Goal: Information Seeking & Learning: Find specific fact

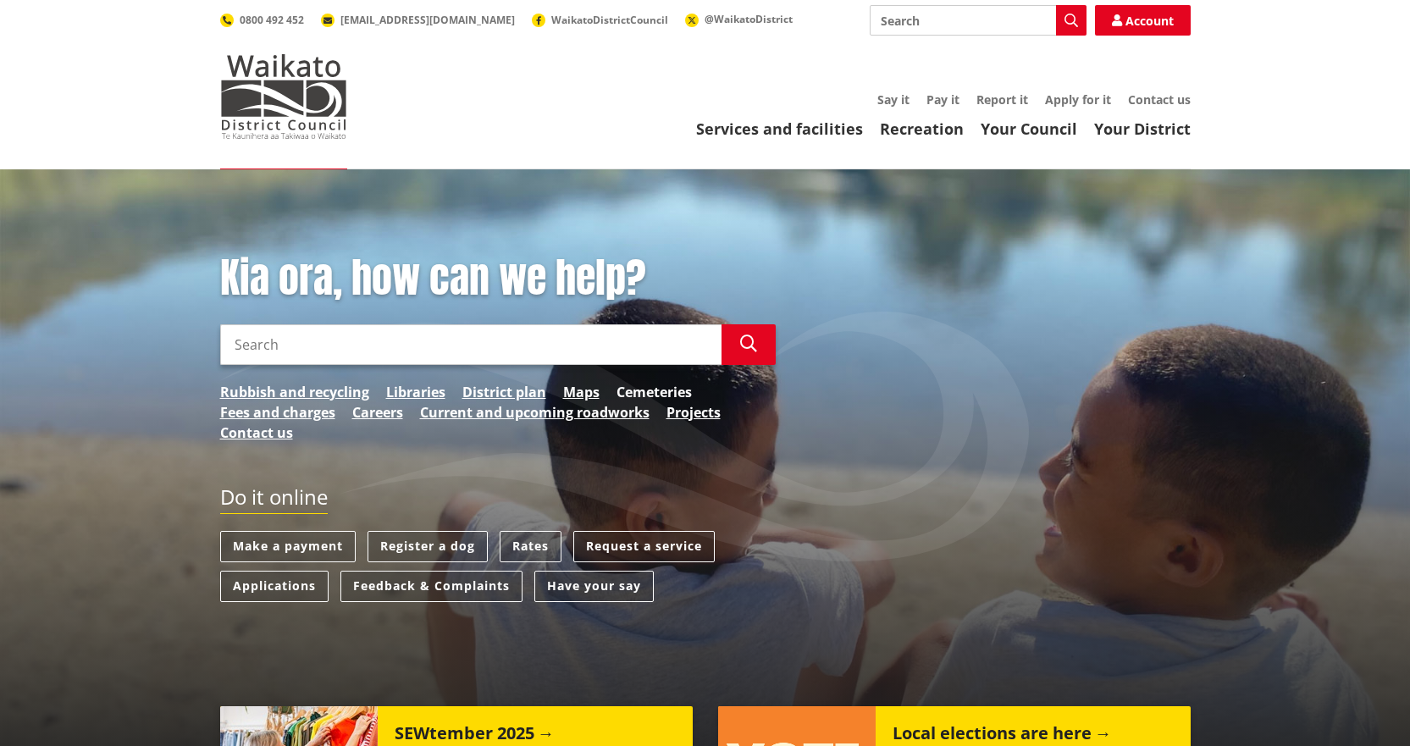
click at [625, 385] on link "Cemeteries" at bounding box center [654, 392] width 75 height 20
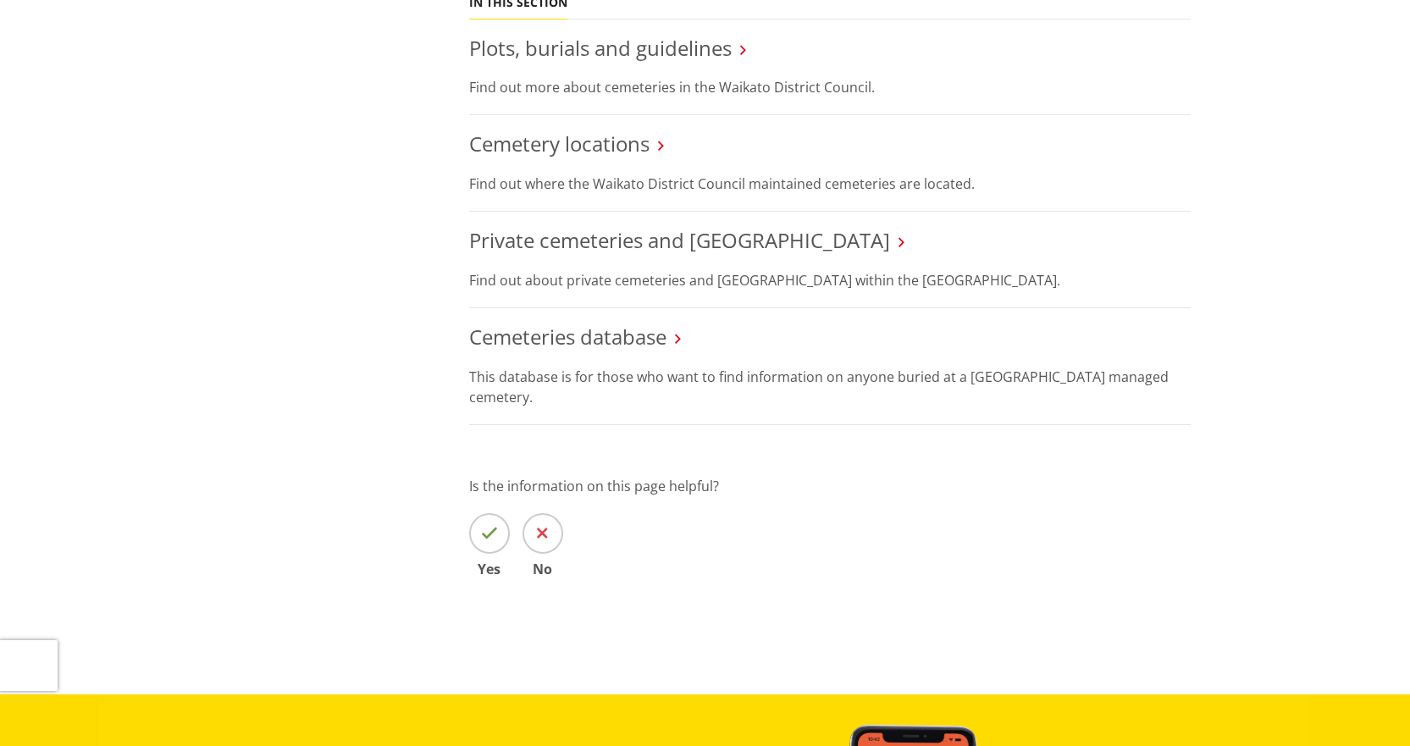
scroll to position [593, 0]
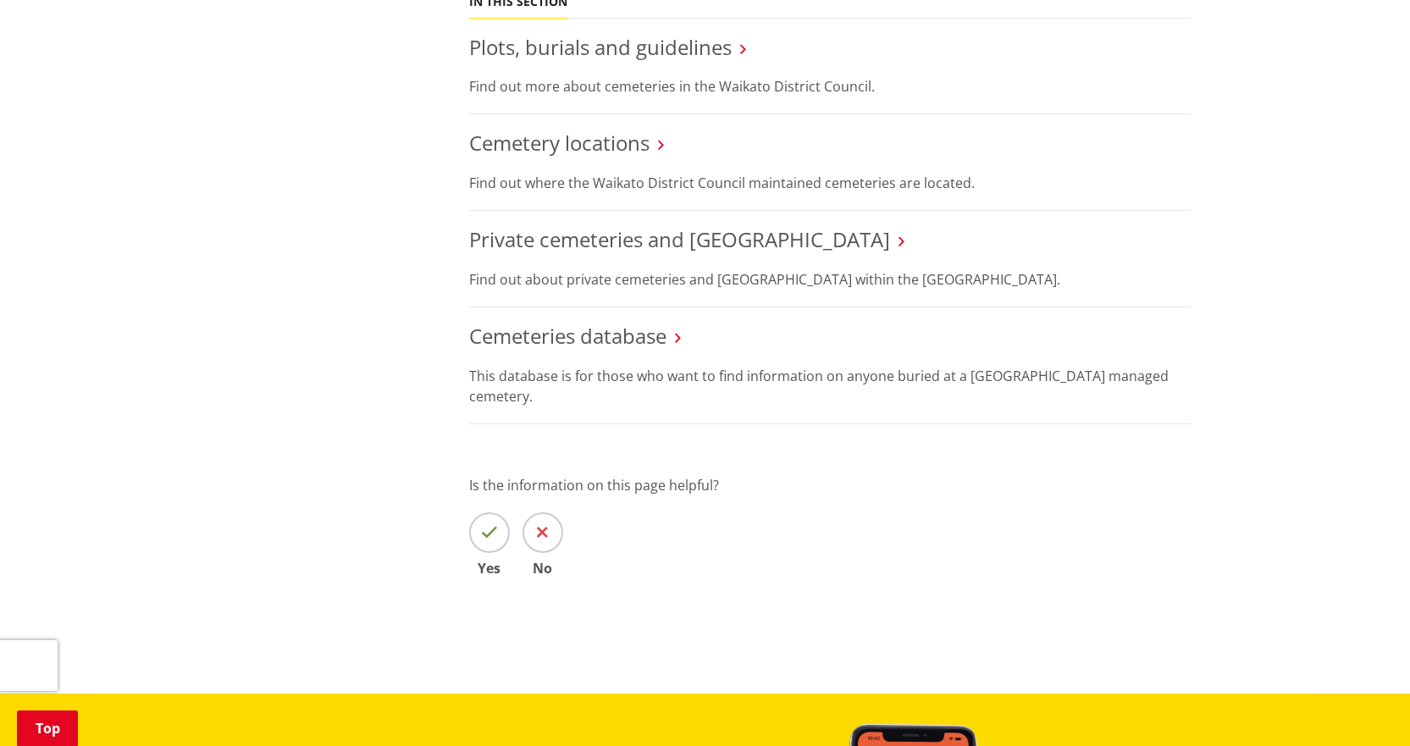
click at [546, 353] on li "Cemeteries database This database is for those who want to find information on …" at bounding box center [830, 365] width 722 height 117
click at [547, 345] on link "Cemeteries database" at bounding box center [567, 336] width 197 height 28
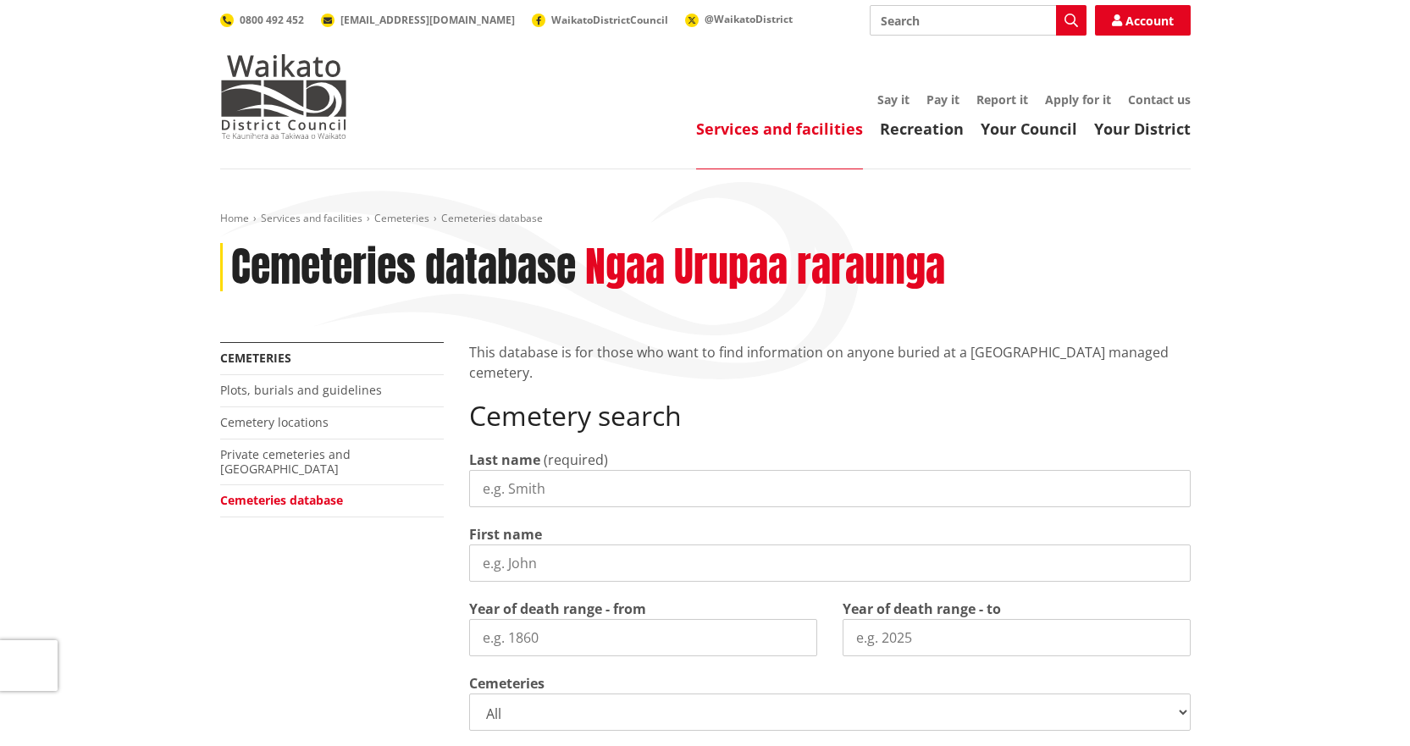
click at [562, 476] on input "Last name" at bounding box center [830, 488] width 722 height 37
type input "newsome"
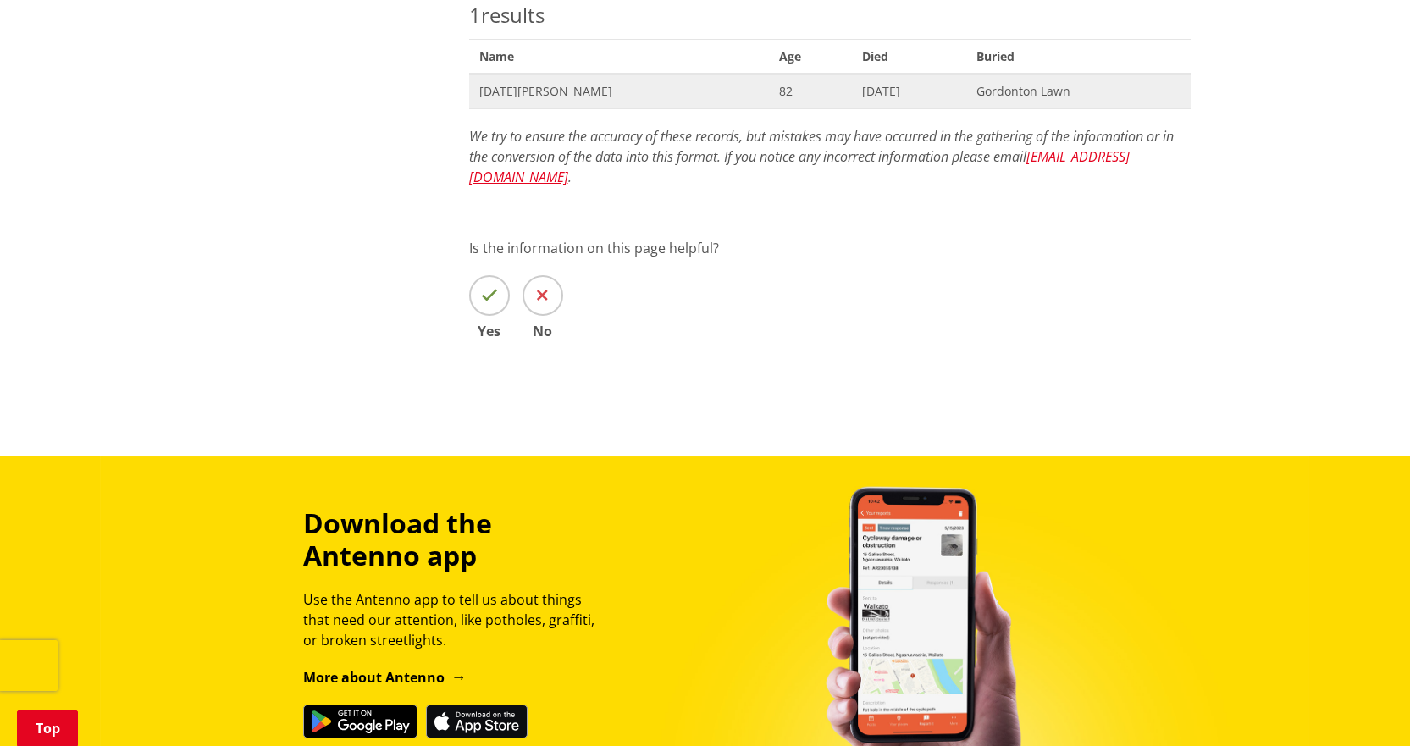
click at [499, 102] on span "Name Noel Thomas Newsome" at bounding box center [619, 91] width 301 height 35
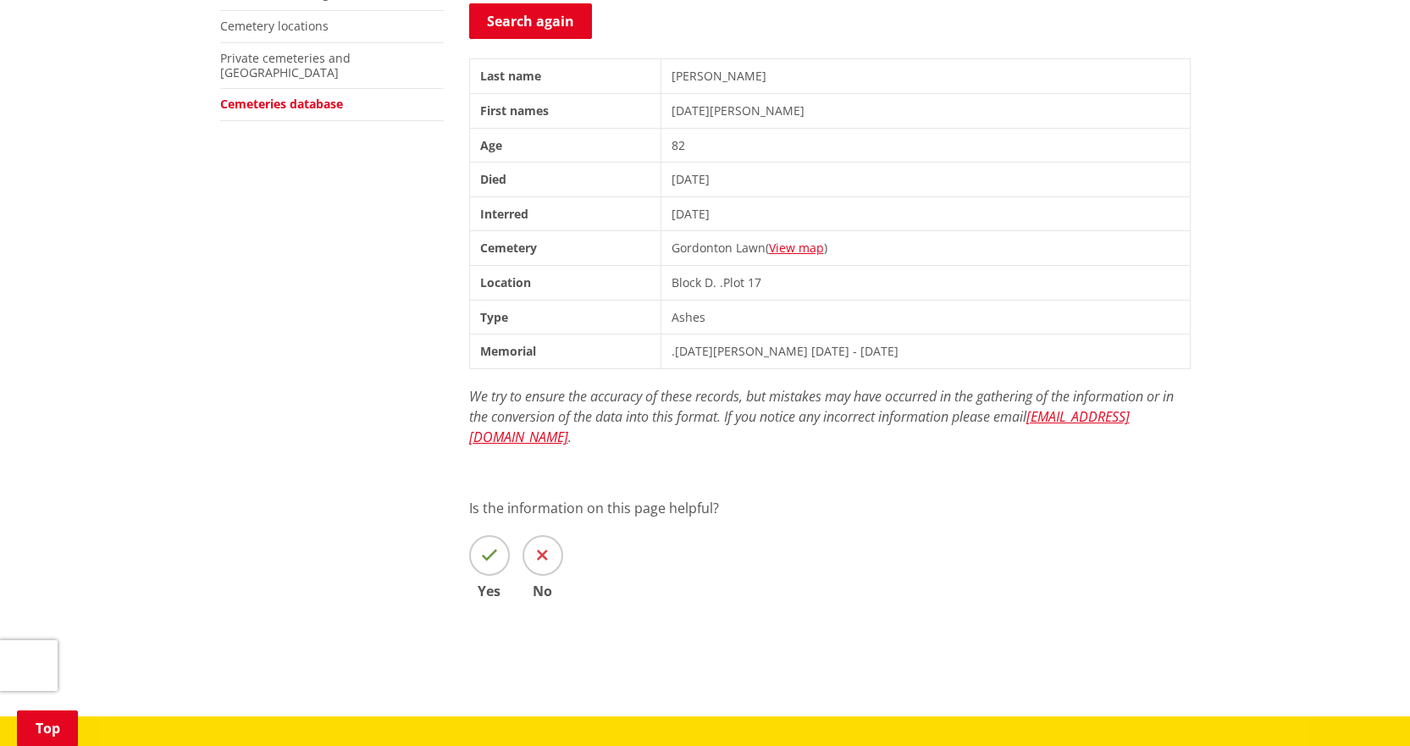
scroll to position [339, 0]
